Goal: Book appointment/travel/reservation

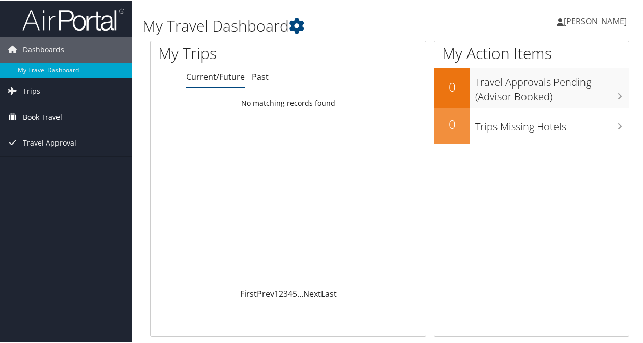
click at [34, 119] on span "Book Travel" at bounding box center [42, 115] width 39 height 25
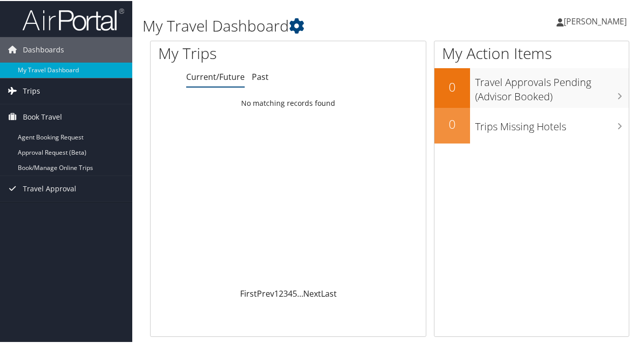
click at [35, 94] on span "Trips" at bounding box center [31, 89] width 17 height 25
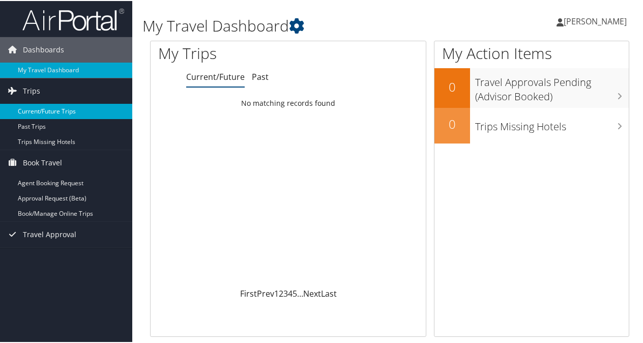
click at [66, 112] on link "Current/Future Trips" at bounding box center [66, 110] width 132 height 15
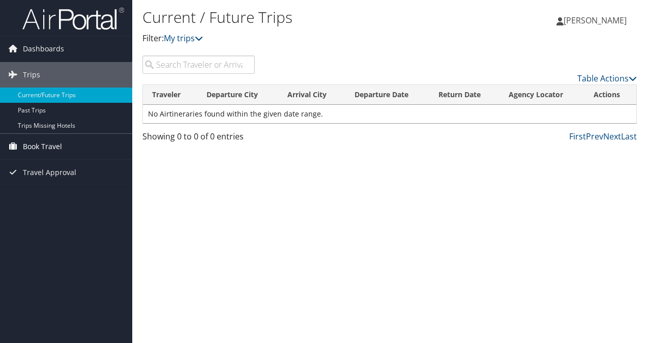
click at [40, 144] on span "Book Travel" at bounding box center [42, 146] width 39 height 25
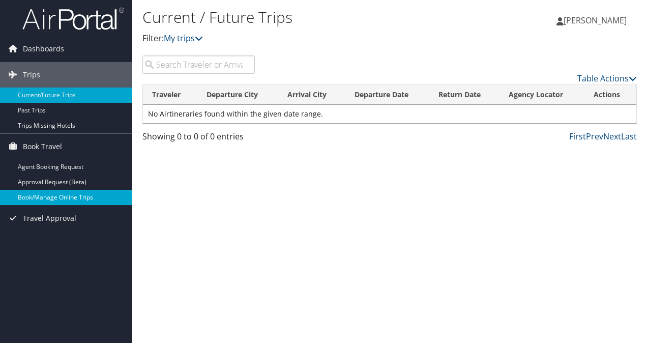
click at [63, 198] on link "Book/Manage Online Trips" at bounding box center [66, 197] width 132 height 15
